Goal: Information Seeking & Learning: Learn about a topic

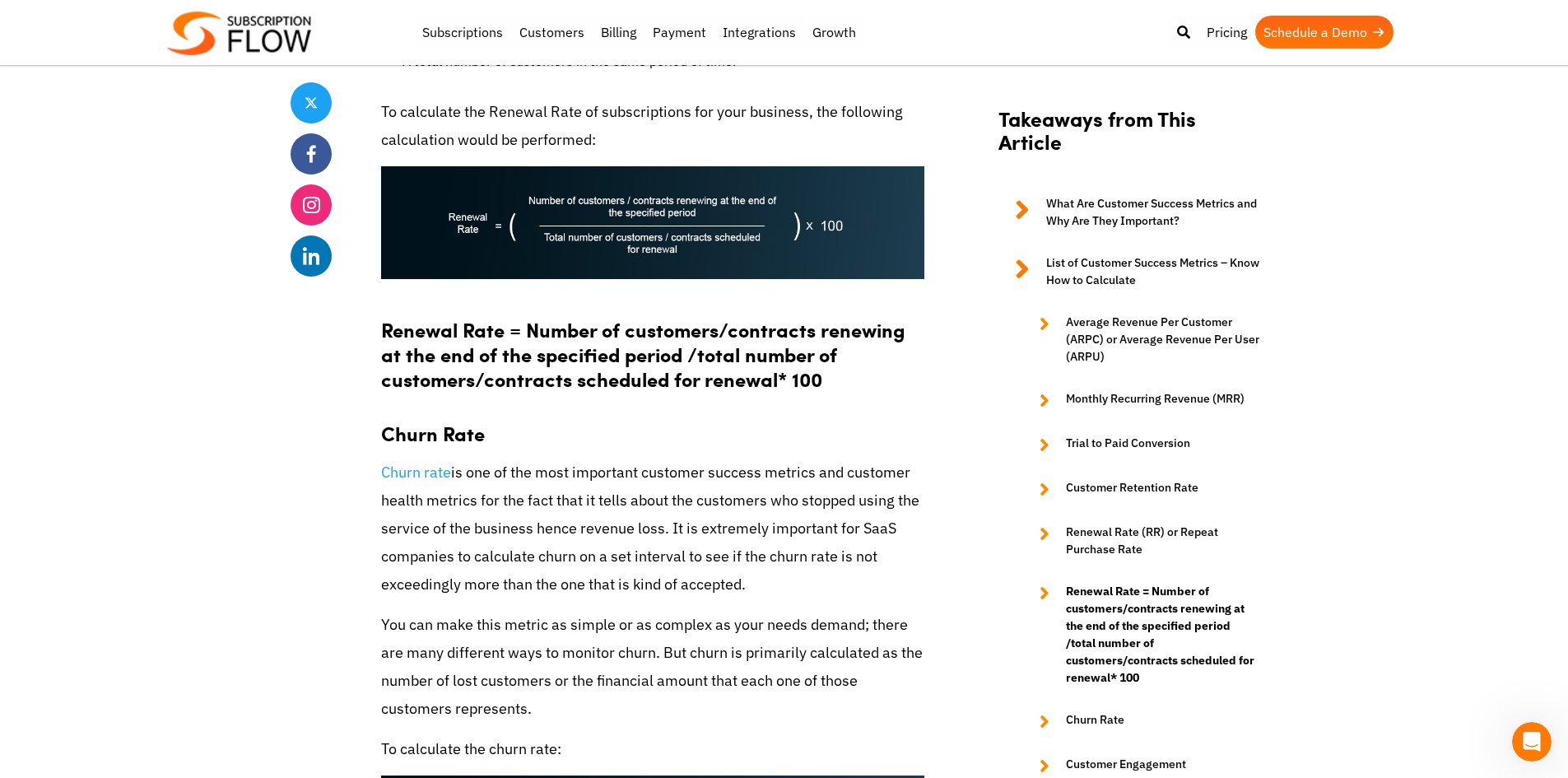
scroll to position [4710, 0]
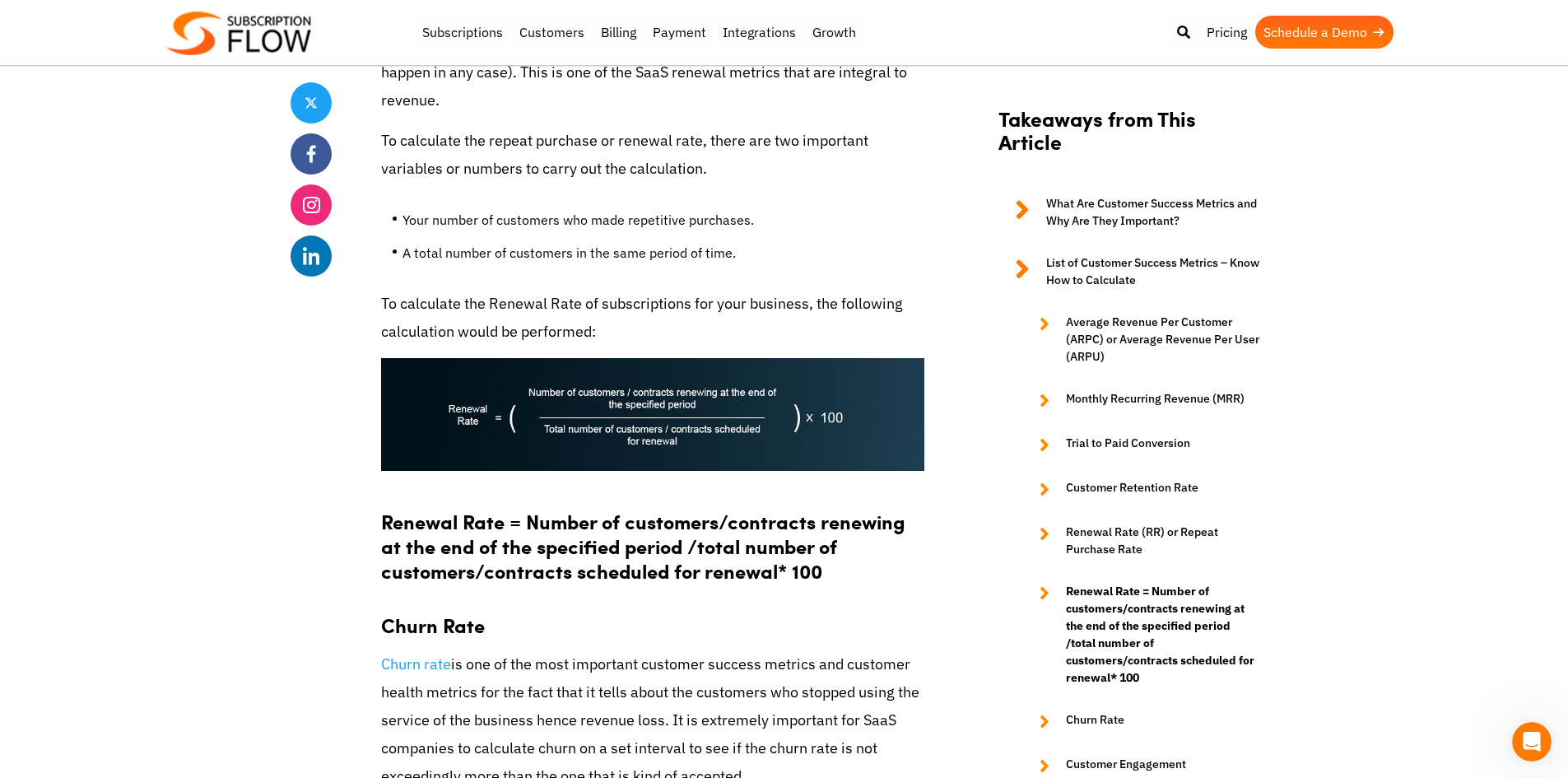
click at [499, 650] on p "Churn rate is one of the most important customer success metrics and customer h…" at bounding box center [653, 720] width 543 height 141
click at [524, 650] on p "Churn rate is one of the most important customer success metrics and customer h…" at bounding box center [653, 720] width 543 height 141
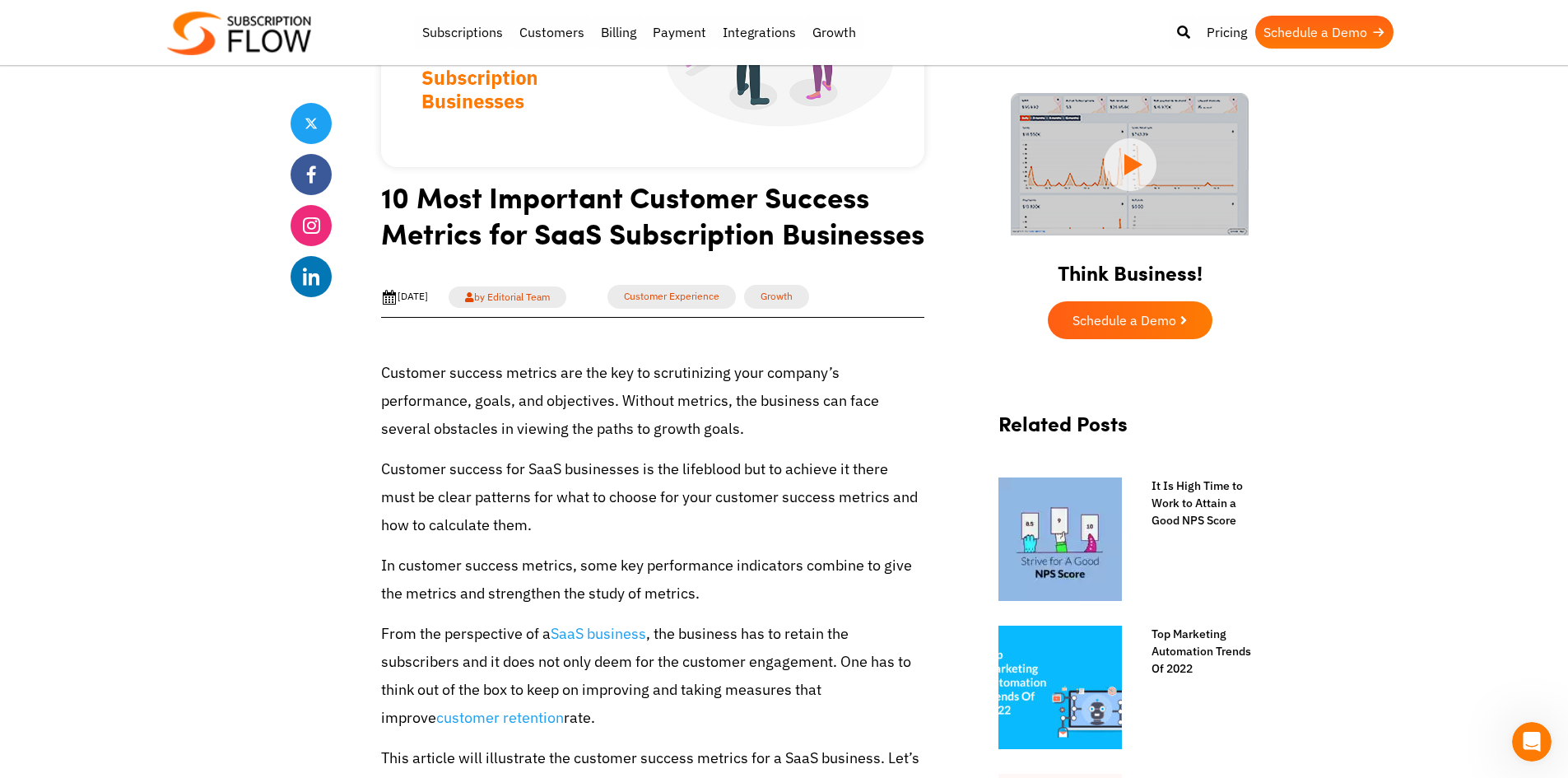
scroll to position [768, 0]
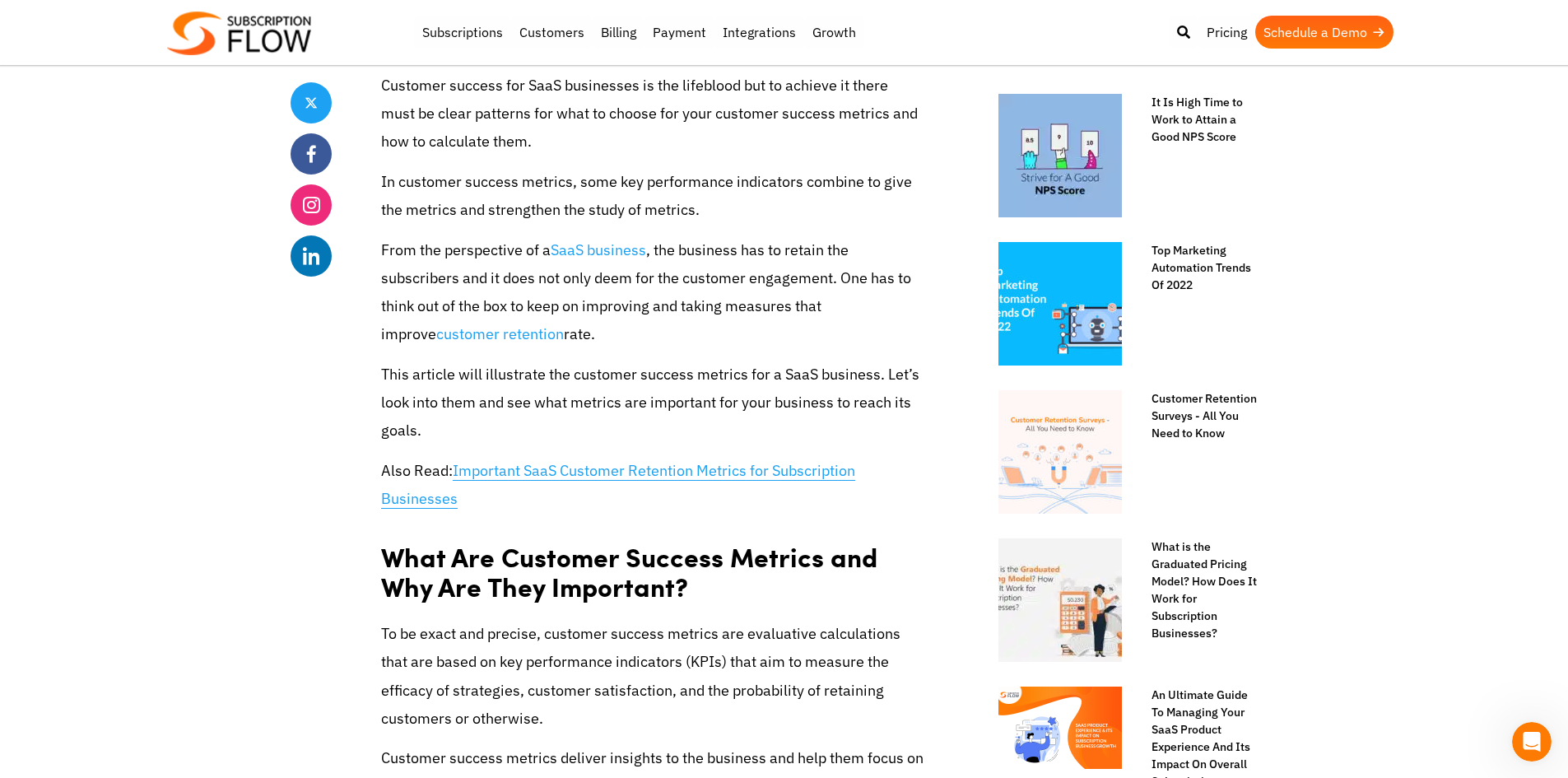
click at [519, 509] on link "Important SaaS Customer Retention Metrics for Subscription Businesses" at bounding box center [618, 485] width 474 height 48
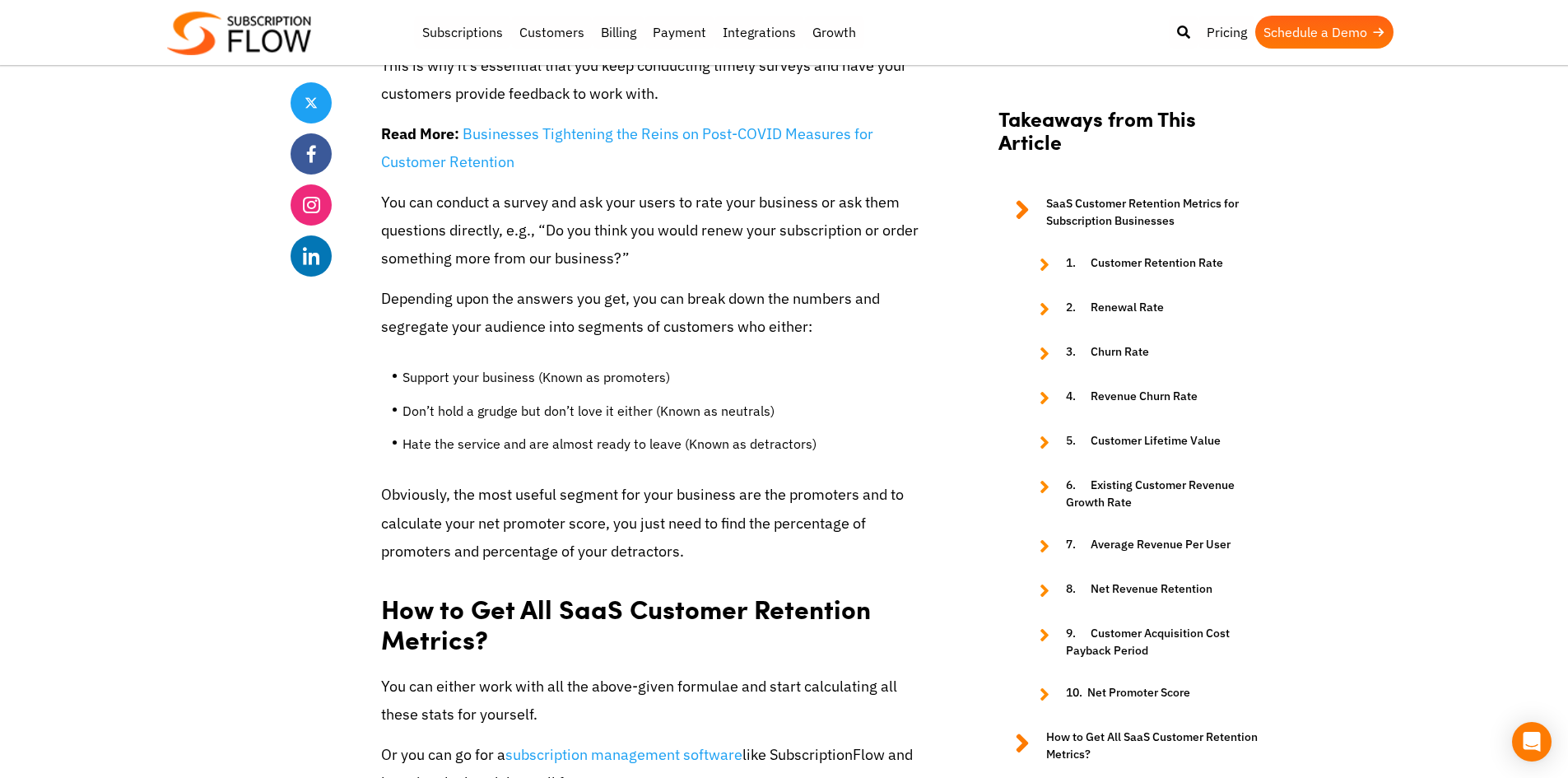
scroll to position [9032, 0]
